Goal: Use online tool/utility: Utilize a website feature to perform a specific function

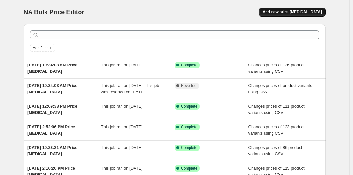
click at [294, 13] on span "Add new price [MEDICAL_DATA]" at bounding box center [292, 12] width 59 height 5
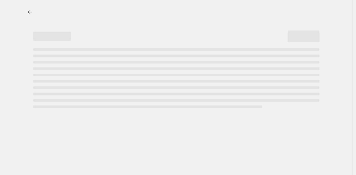
select select "percentage"
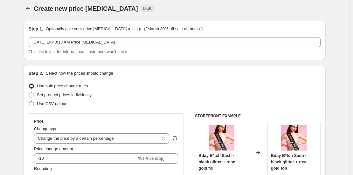
scroll to position [5, 0]
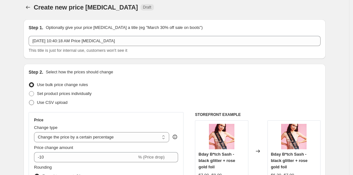
click at [50, 104] on span "Use CSV upload" at bounding box center [52, 102] width 31 height 5
click at [29, 100] on input "Use CSV upload" at bounding box center [29, 100] width 0 height 0
radio input "true"
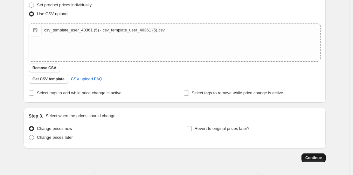
scroll to position [94, 0]
click at [313, 157] on span "Continue" at bounding box center [313, 157] width 17 height 5
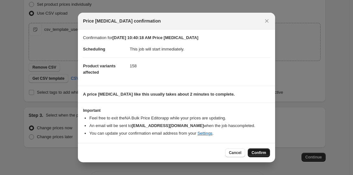
click at [265, 154] on span "Confirm" at bounding box center [259, 152] width 15 height 5
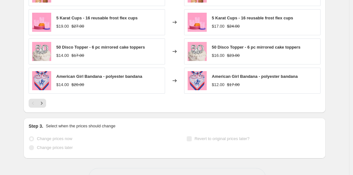
scroll to position [280, 0]
